Goal: Information Seeking & Learning: Learn about a topic

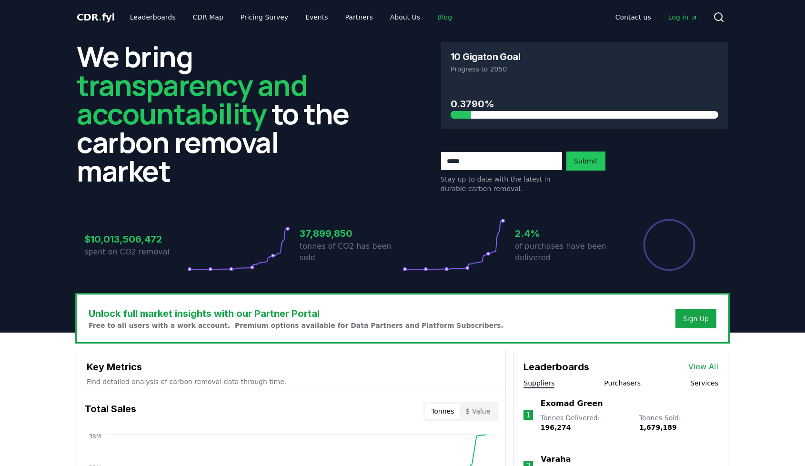
click at [432, 9] on link "Blog" at bounding box center [444, 17] width 30 height 17
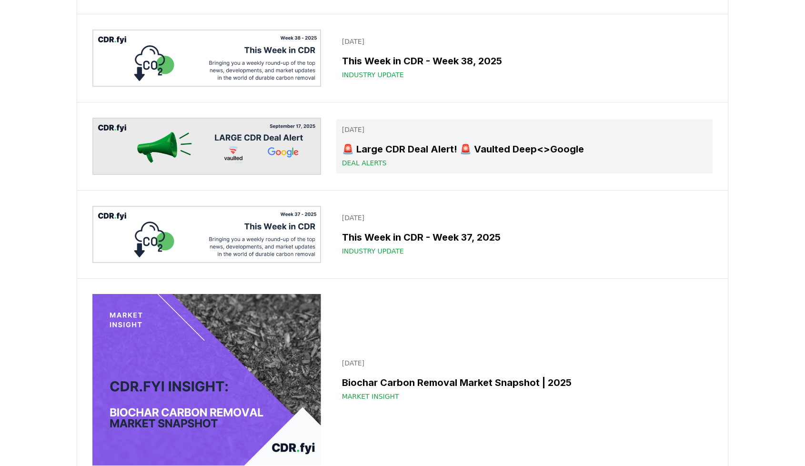
scroll to position [147, 0]
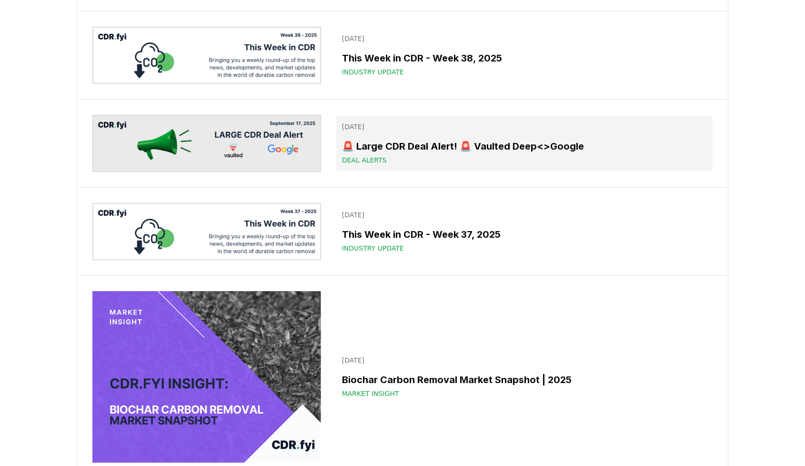
click at [521, 165] on div "🚨 Large CDR Deal Alert! 🚨 Vaulted Deep<>Google Deal Alerts" at bounding box center [524, 152] width 365 height 26
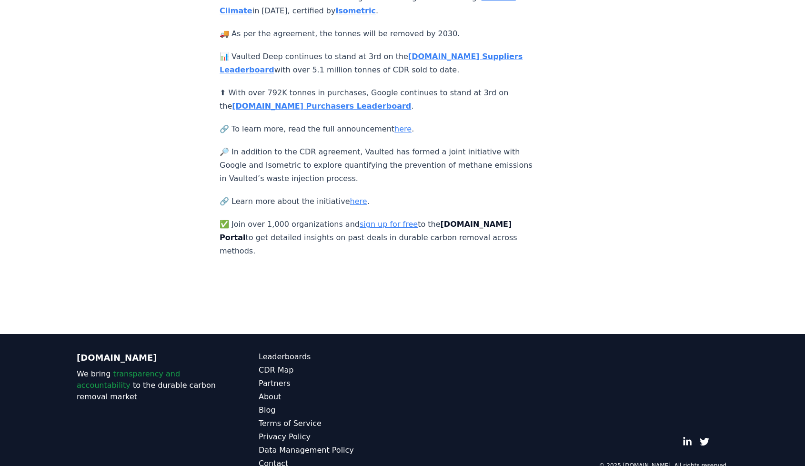
scroll to position [249, 0]
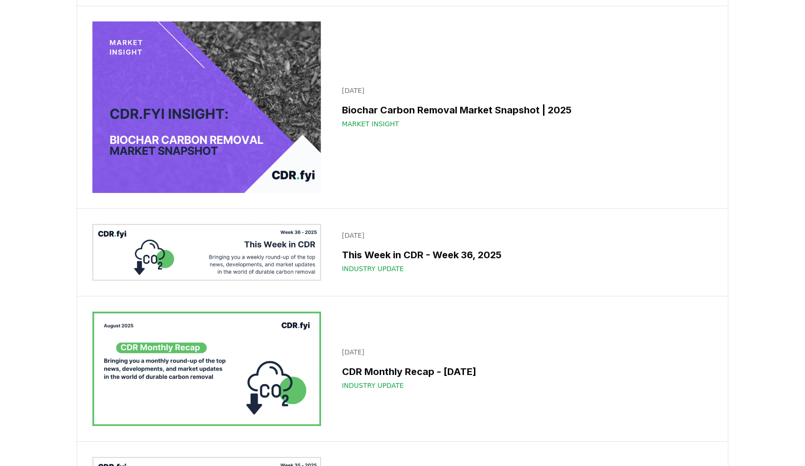
scroll to position [422, 0]
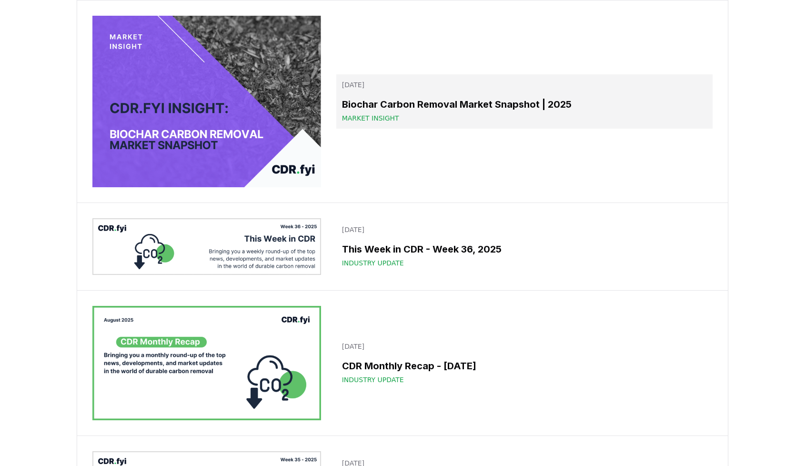
click at [433, 123] on div "Biochar Carbon Removal Market Snapshot | 2025 Market Insight" at bounding box center [524, 110] width 365 height 26
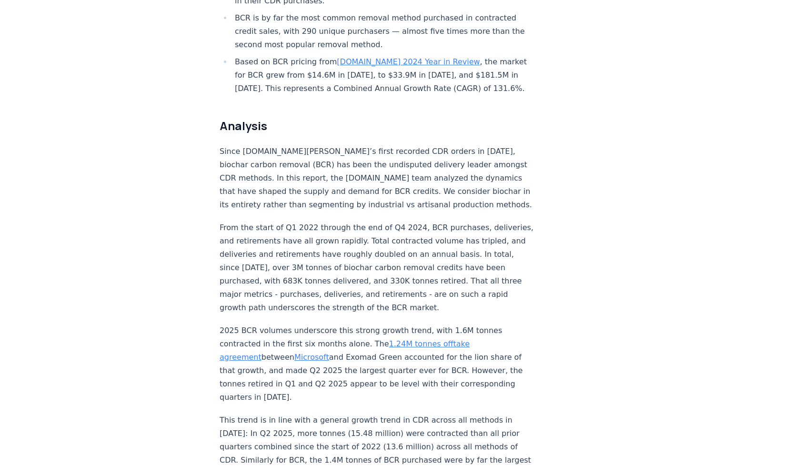
scroll to position [671, 0]
